Goal: Find specific page/section: Find specific page/section

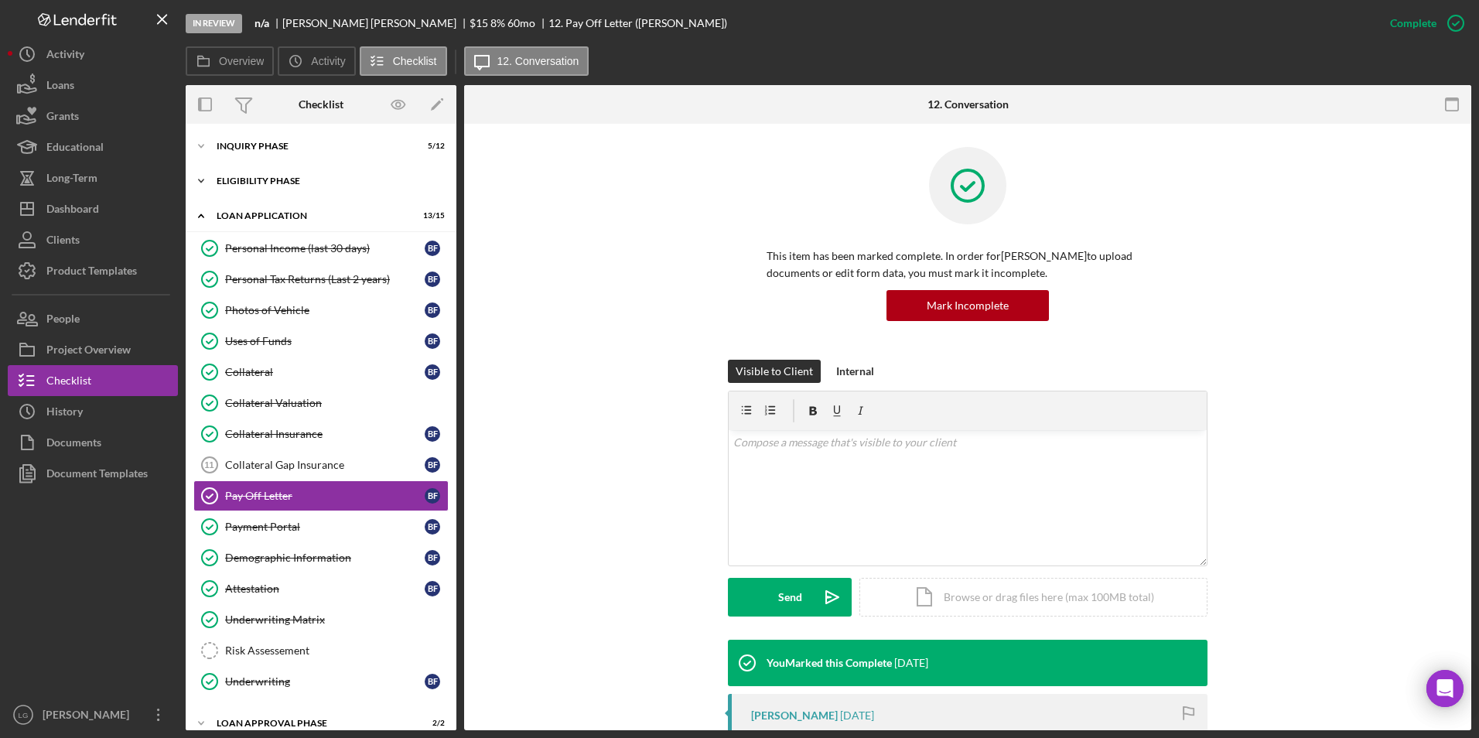
click at [258, 182] on div "Eligibility Phase" at bounding box center [327, 180] width 220 height 9
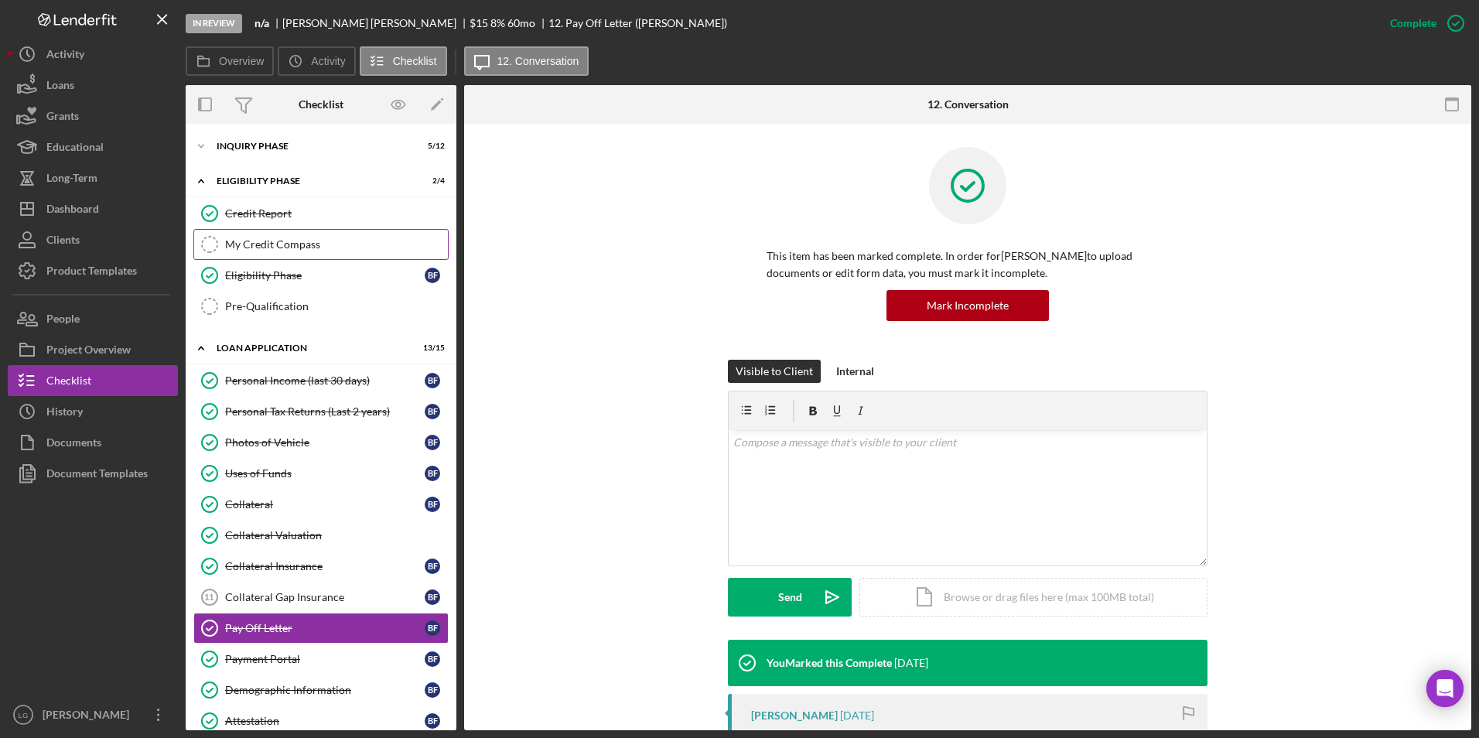
click at [316, 241] on div "My Credit Compass" at bounding box center [336, 244] width 223 height 12
